Goal: Check status: Check status

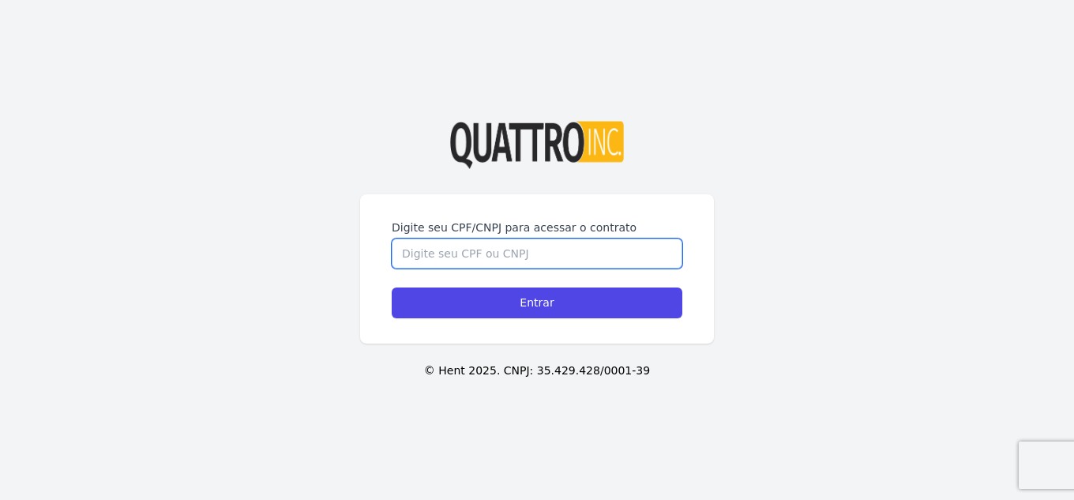
click at [561, 238] on input "Digite seu CPF/CNPJ para acessar o contrato" at bounding box center [537, 253] width 291 height 30
type input "37855341838"
click at [392, 287] on input "Entrar" at bounding box center [537, 302] width 291 height 31
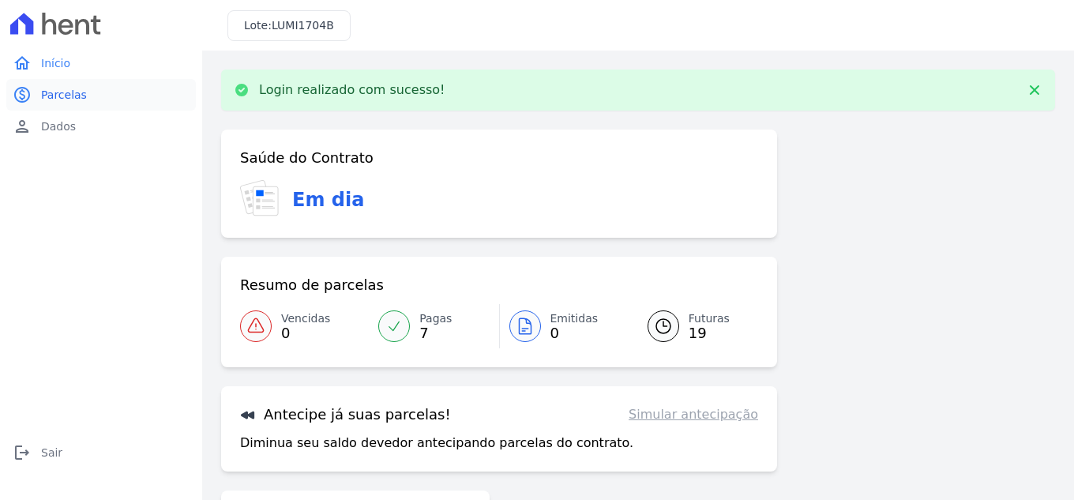
click at [133, 99] on link "paid Parcelas" at bounding box center [101, 95] width 190 height 32
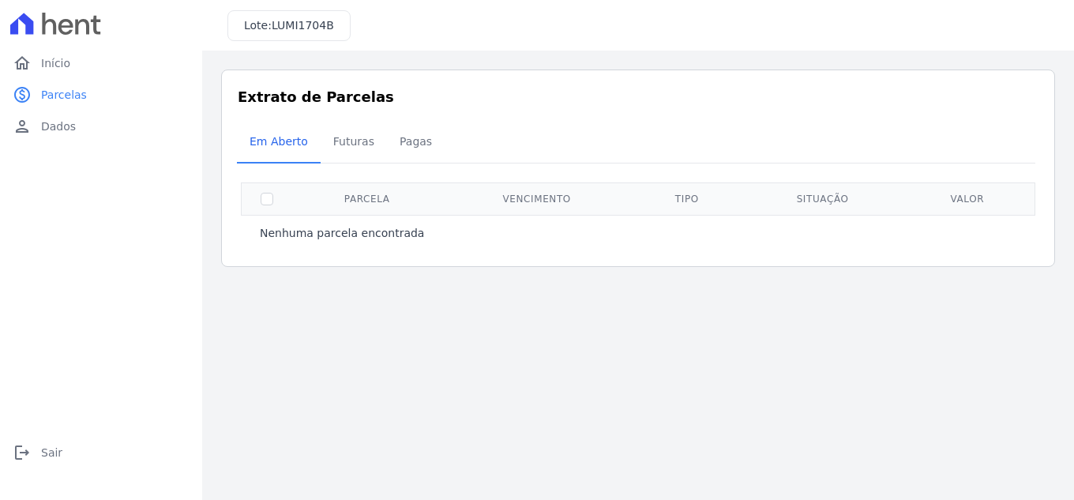
click at [351, 191] on th "Parcela" at bounding box center [366, 198] width 149 height 32
click at [348, 134] on span "Futuras" at bounding box center [354, 142] width 60 height 32
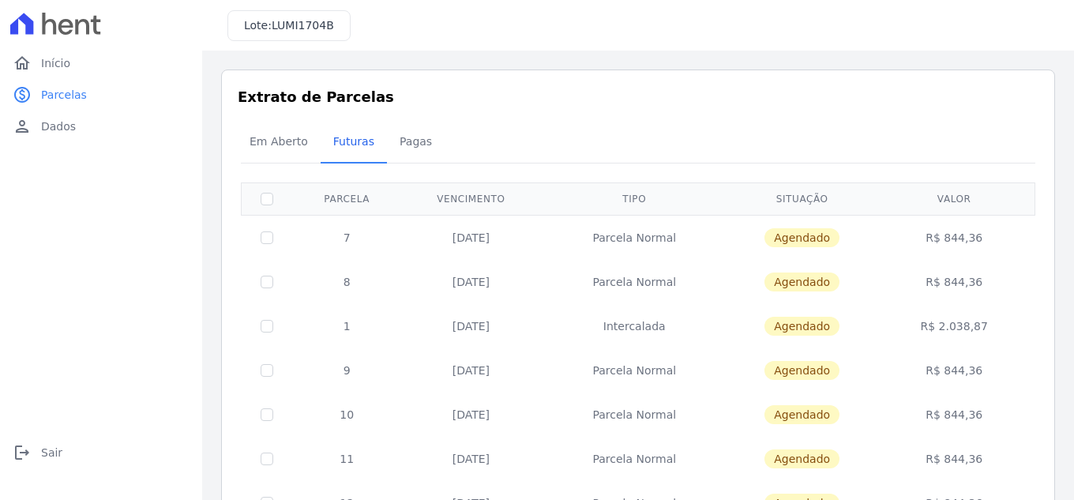
click at [406, 142] on span "Pagas" at bounding box center [415, 142] width 51 height 32
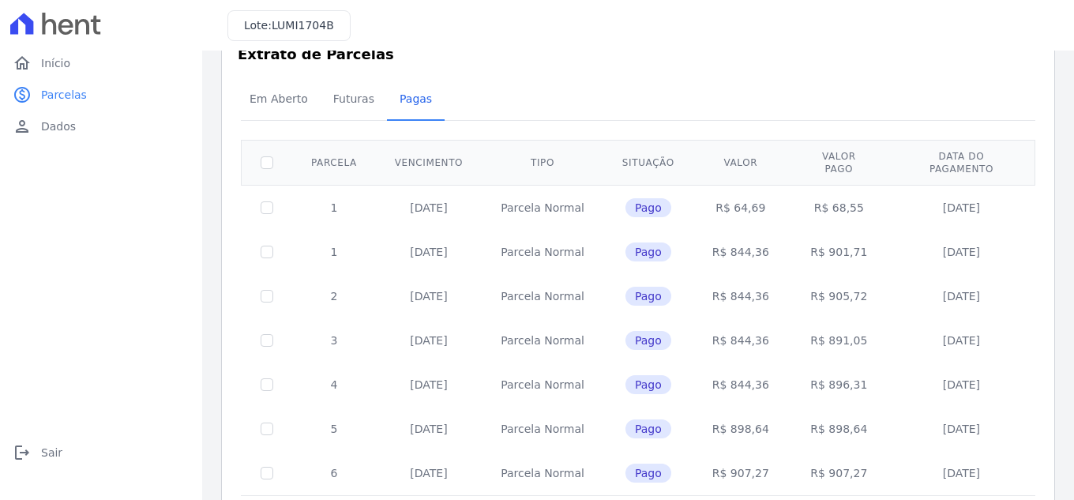
scroll to position [17, 0]
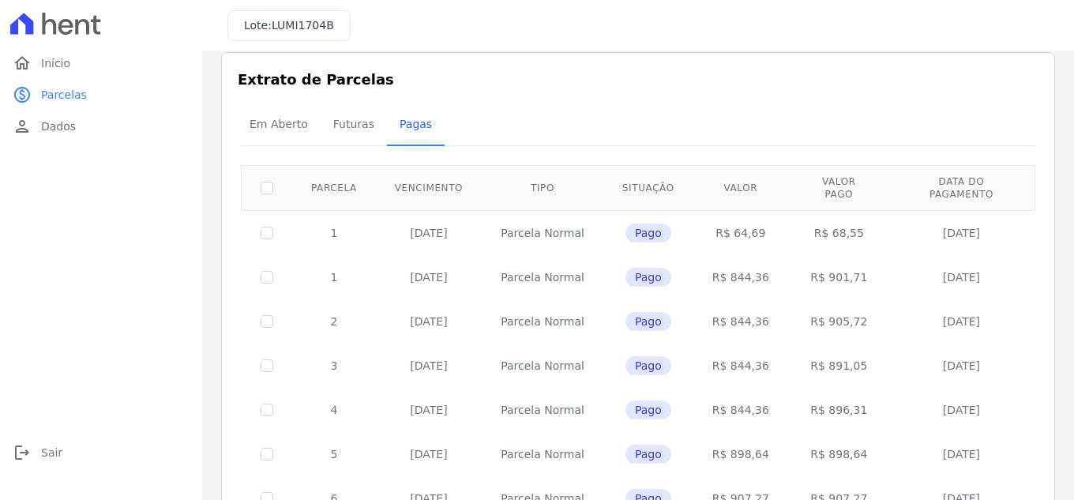
drag, startPoint x: 723, startPoint y: 220, endPoint x: 758, endPoint y: 220, distance: 34.8
click at [758, 220] on td "R$ 64,69" at bounding box center [740, 232] width 95 height 45
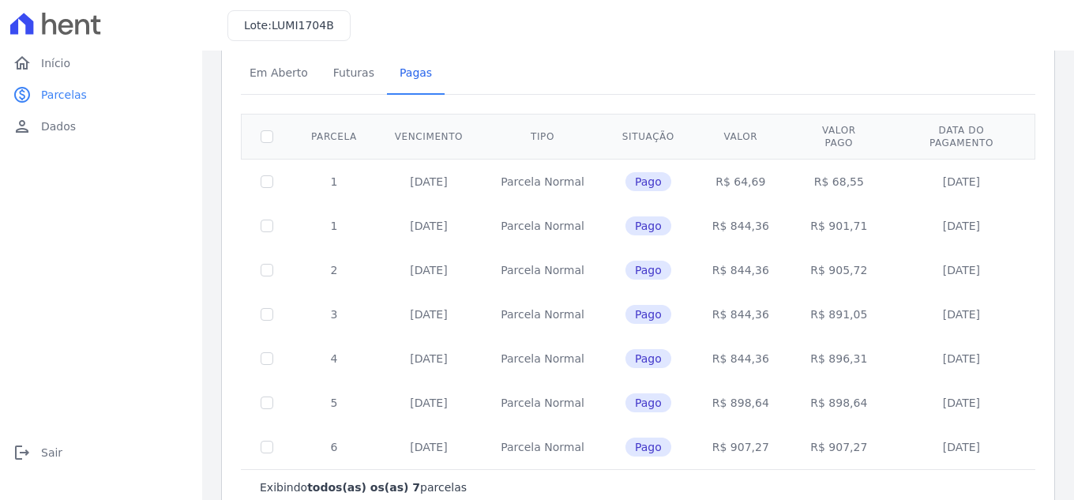
scroll to position [96, 0]
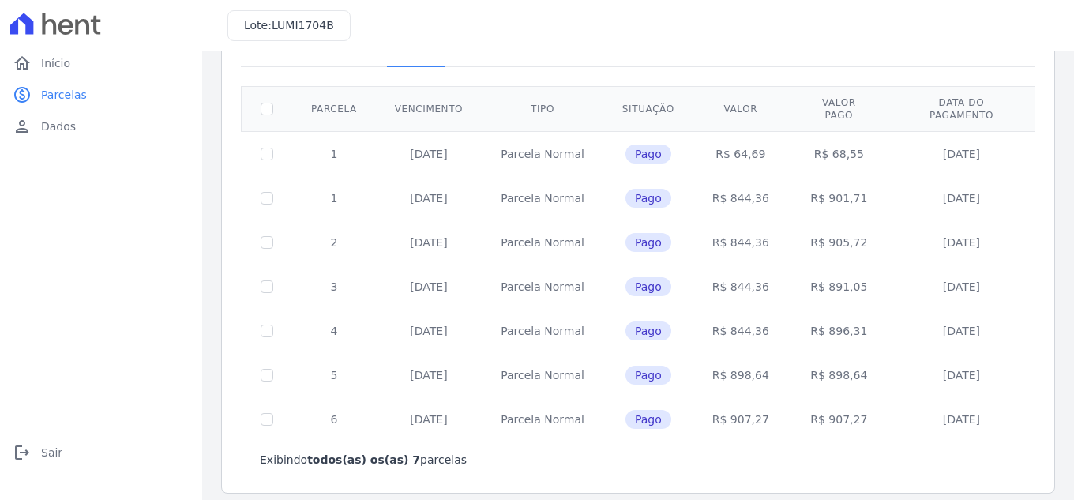
drag, startPoint x: 720, startPoint y: 364, endPoint x: 753, endPoint y: 361, distance: 32.5
click at [753, 361] on td "R$ 898,64" at bounding box center [740, 375] width 95 height 44
drag, startPoint x: 814, startPoint y: 278, endPoint x: 851, endPoint y: 268, distance: 38.5
click at [851, 268] on td "R$ 891,05" at bounding box center [839, 287] width 102 height 44
drag, startPoint x: 818, startPoint y: 144, endPoint x: 841, endPoint y: 145, distance: 23.0
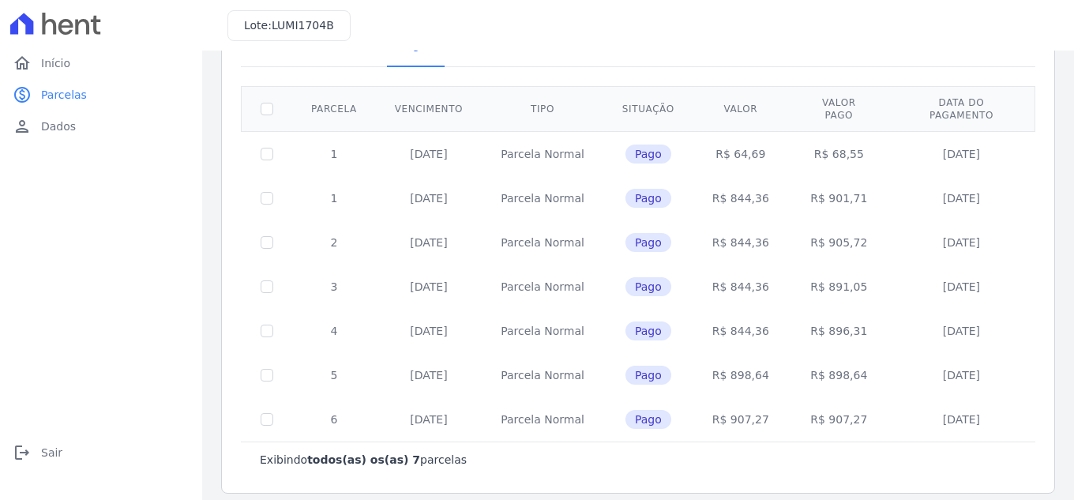
click at [841, 145] on td "R$ 68,55" at bounding box center [839, 153] width 102 height 45
copy td "68,55"
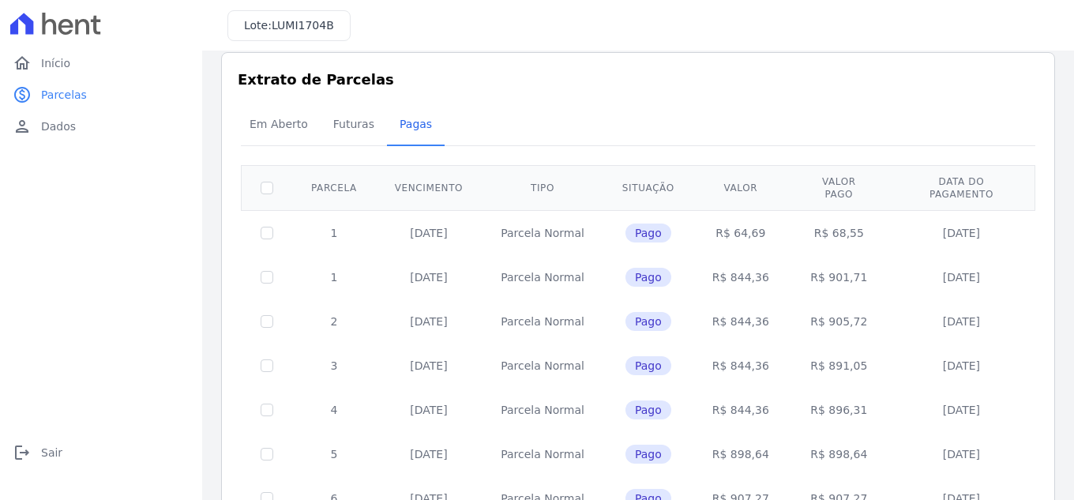
copy td "901,71"
drag, startPoint x: 814, startPoint y: 264, endPoint x: 846, endPoint y: 264, distance: 31.6
click at [846, 264] on td "R$ 901,71" at bounding box center [839, 277] width 102 height 44
drag, startPoint x: 846, startPoint y: 347, endPoint x: 810, endPoint y: 351, distance: 36.6
click at [810, 351] on td "R$ 891,05" at bounding box center [839, 365] width 102 height 44
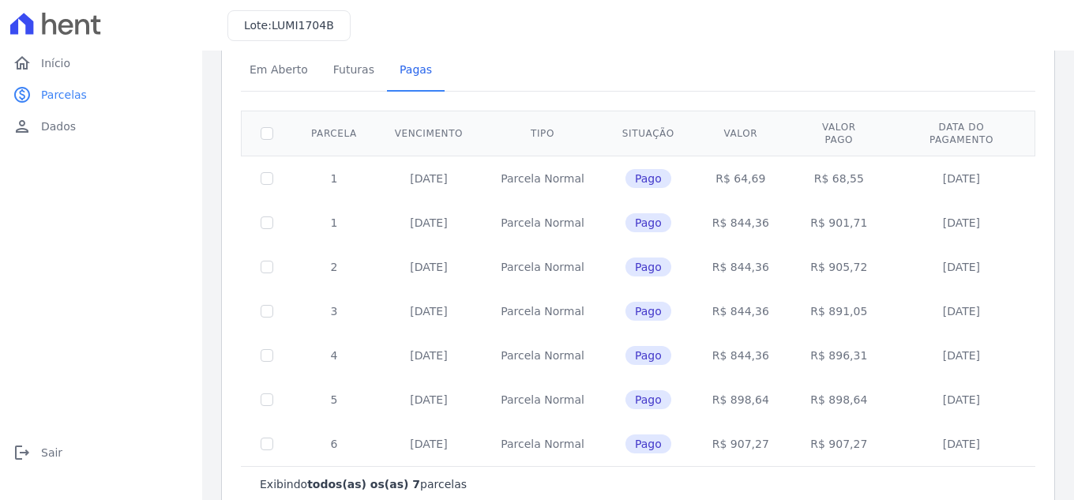
scroll to position [96, 0]
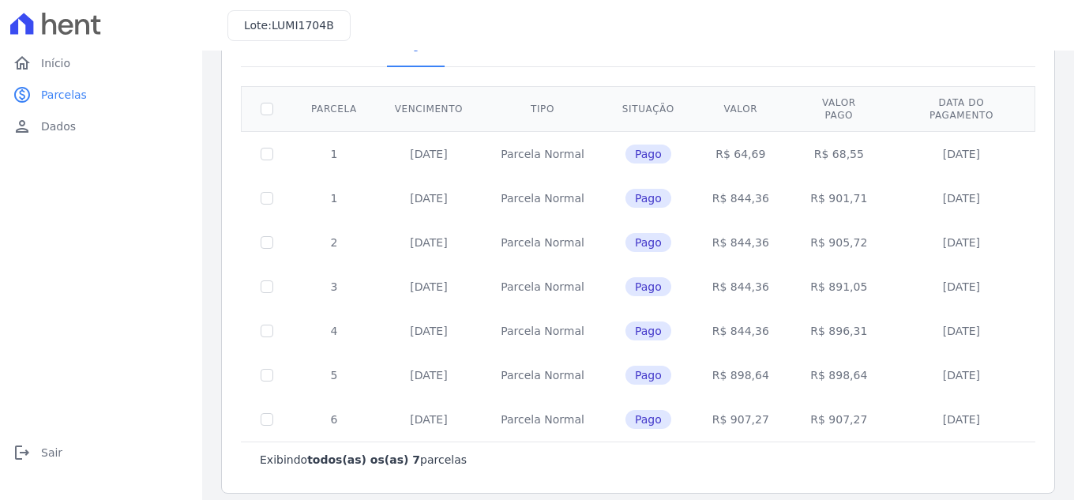
click at [826, 409] on td "R$ 907,27" at bounding box center [839, 419] width 102 height 44
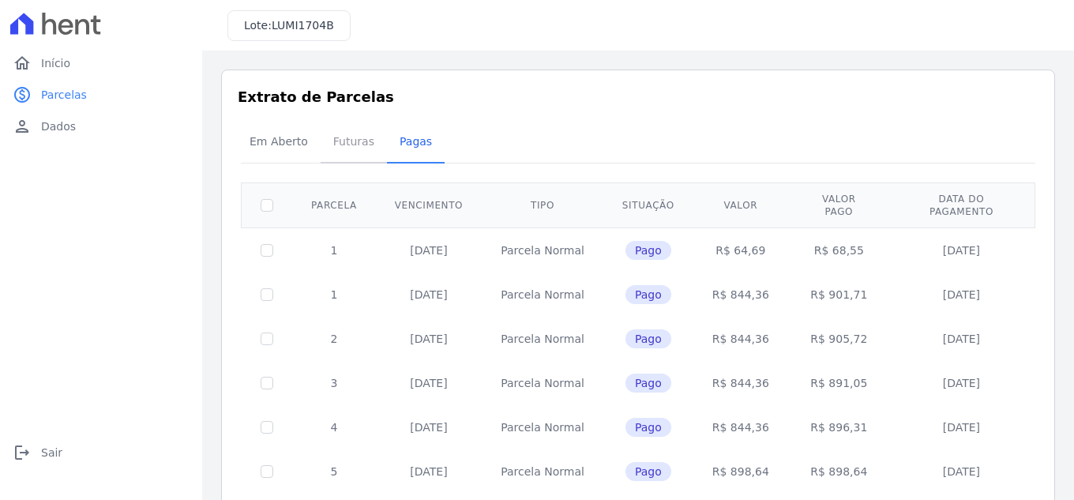
click at [337, 146] on span "Futuras" at bounding box center [354, 142] width 60 height 32
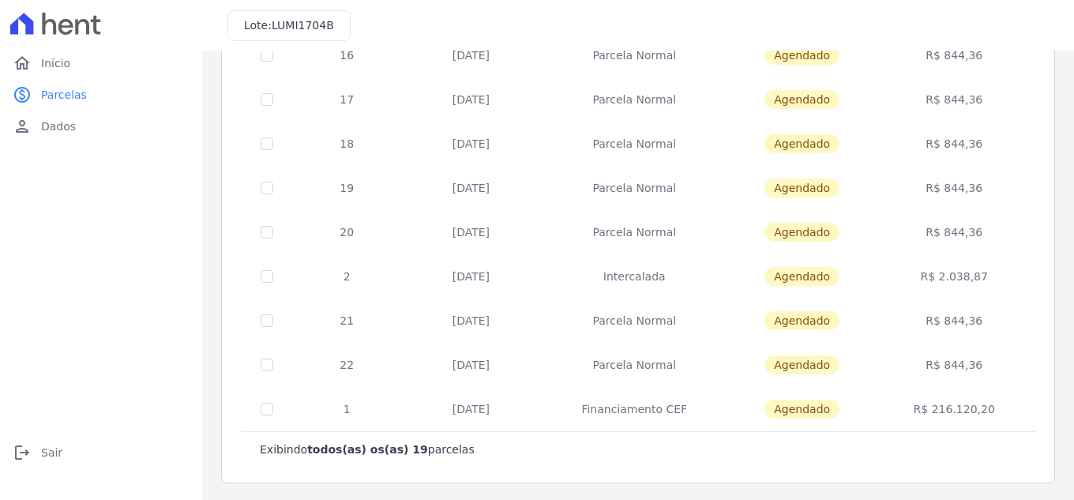
scroll to position [627, 0]
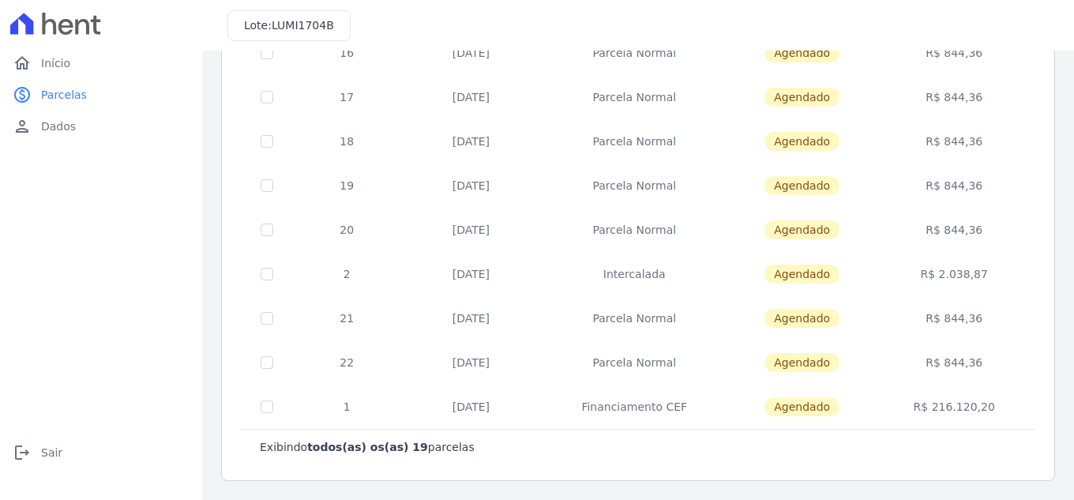
drag, startPoint x: 969, startPoint y: 353, endPoint x: 917, endPoint y: 359, distance: 52.5
click at [917, 359] on td "R$ 844,36" at bounding box center [954, 362] width 156 height 44
drag, startPoint x: 609, startPoint y: 275, endPoint x: 708, endPoint y: 274, distance: 98.7
click at [708, 274] on td "Intercalada" at bounding box center [634, 274] width 188 height 44
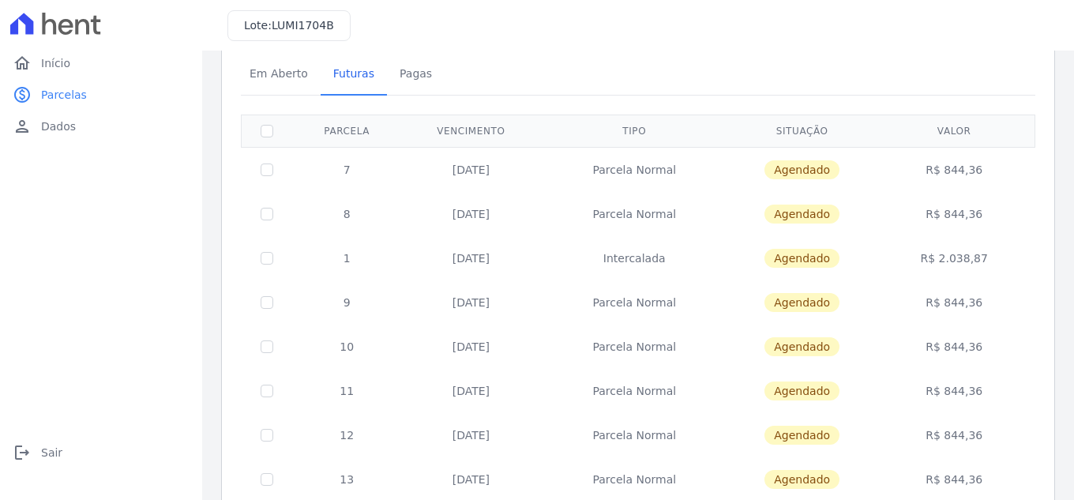
scroll to position [0, 0]
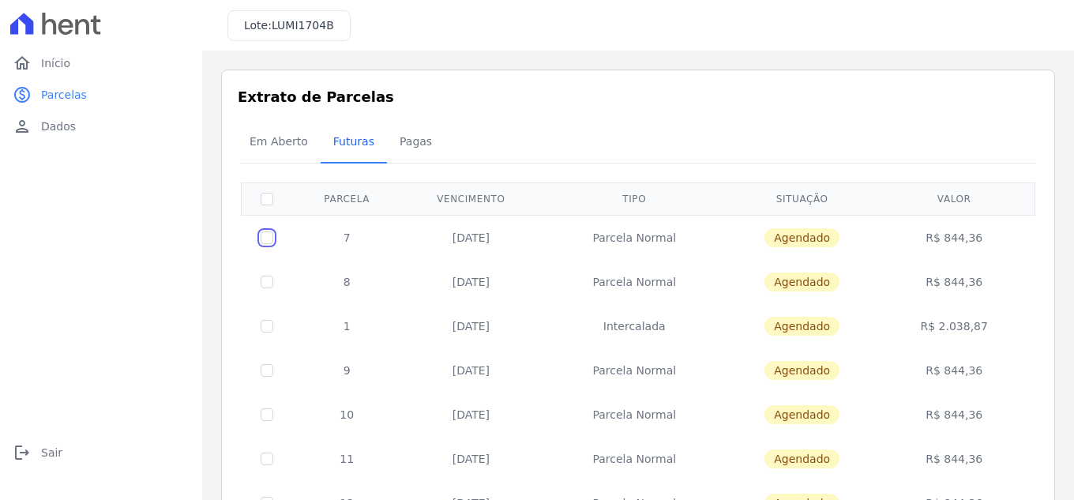
click at [262, 234] on input "checkbox" at bounding box center [267, 237] width 13 height 13
checkbox input "true"
click at [272, 287] on td at bounding box center [267, 282] width 51 height 44
click at [268, 280] on input "checkbox" at bounding box center [267, 282] width 13 height 13
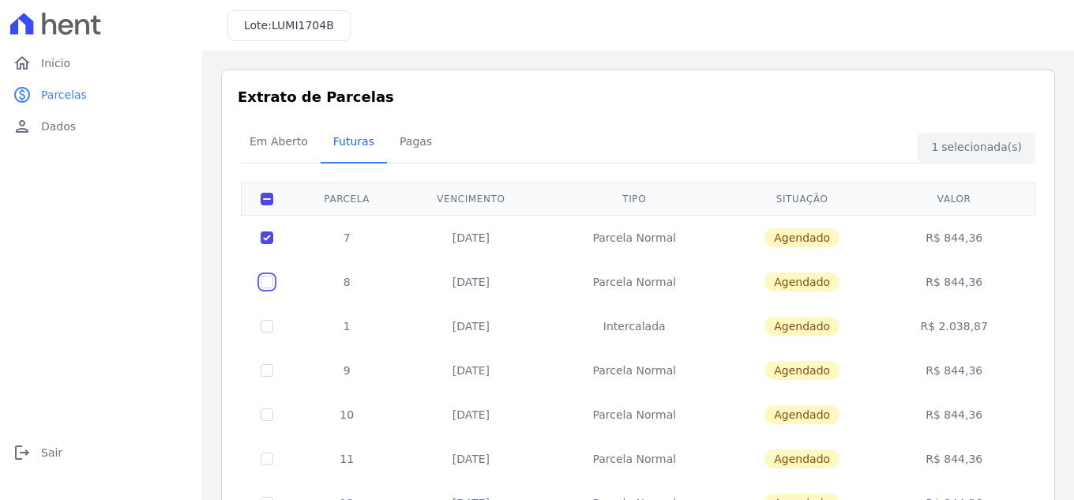
checkbox input "true"
click at [407, 143] on span "Pagas" at bounding box center [415, 142] width 51 height 32
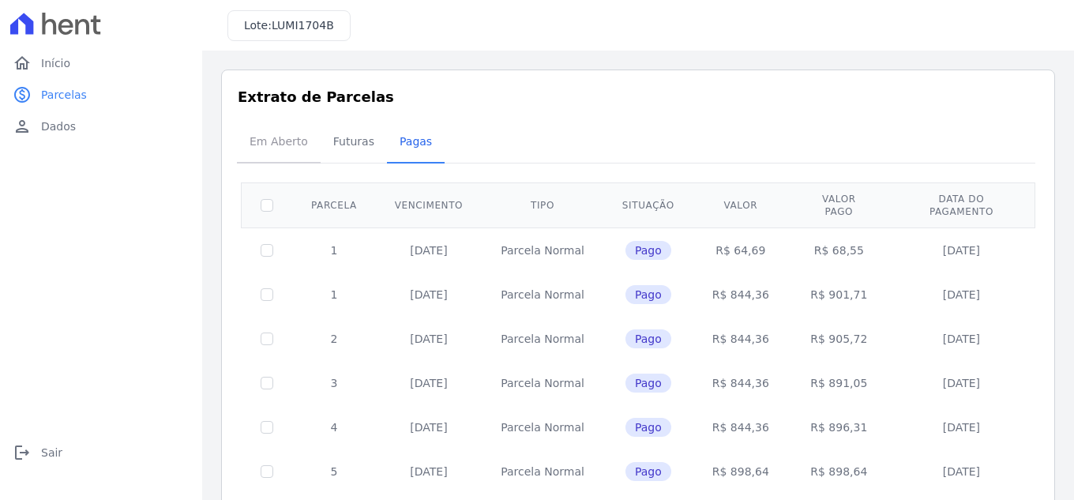
click at [256, 132] on span "Em Aberto" at bounding box center [278, 142] width 77 height 32
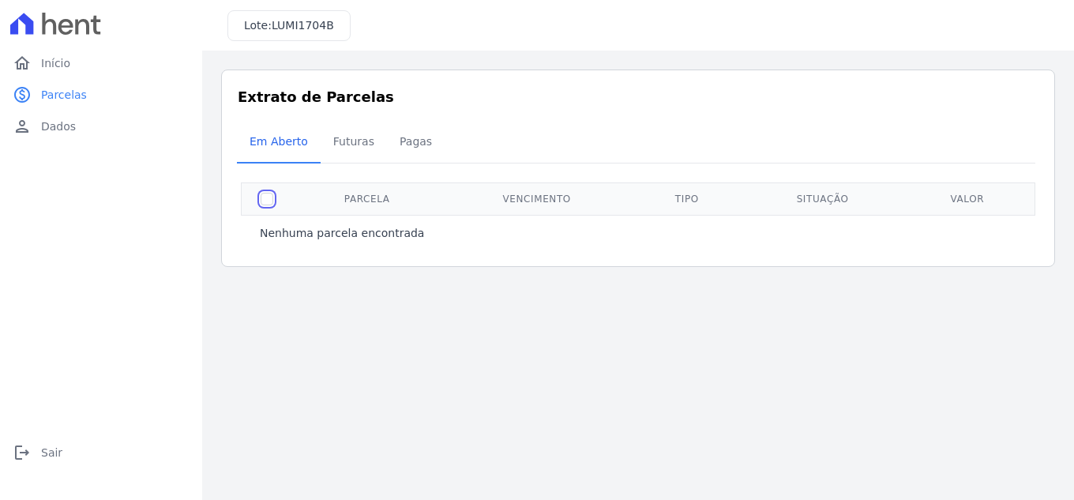
click at [264, 197] on input "checkbox" at bounding box center [267, 199] width 13 height 13
checkbox input "true"
click at [63, 62] on span "Início" at bounding box center [55, 63] width 29 height 16
